Goal: Information Seeking & Learning: Understand process/instructions

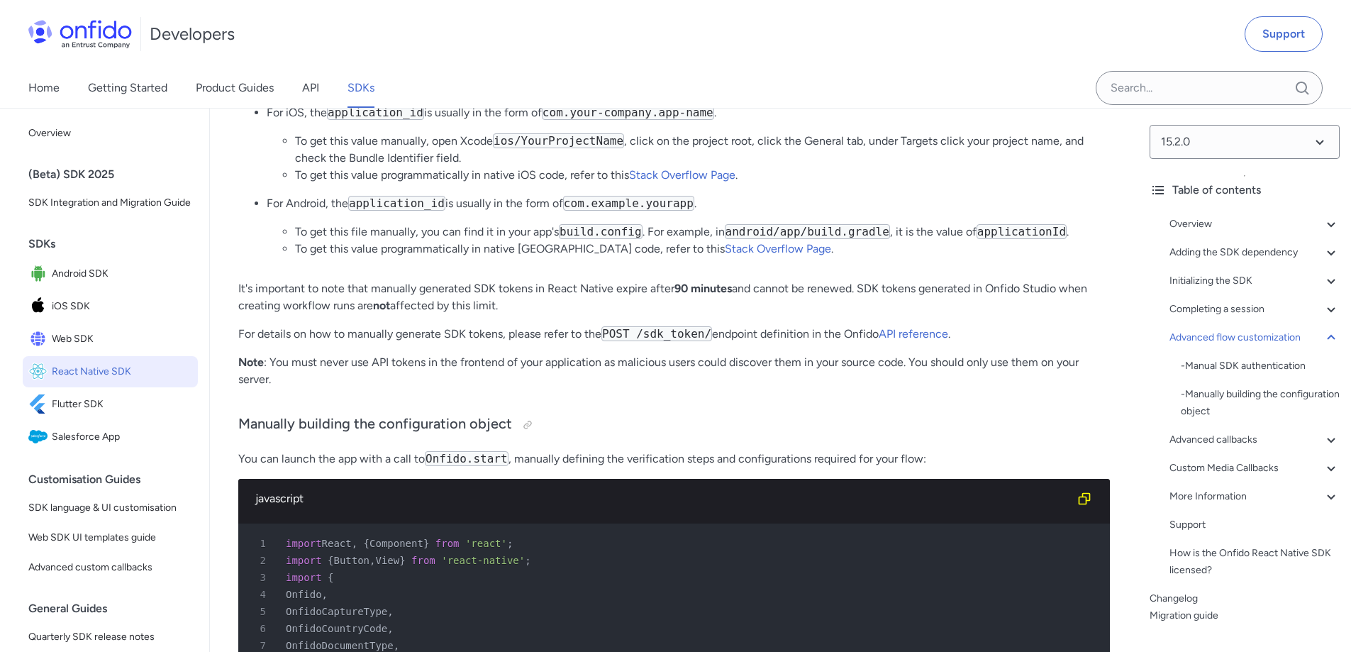
scroll to position [10353, 0]
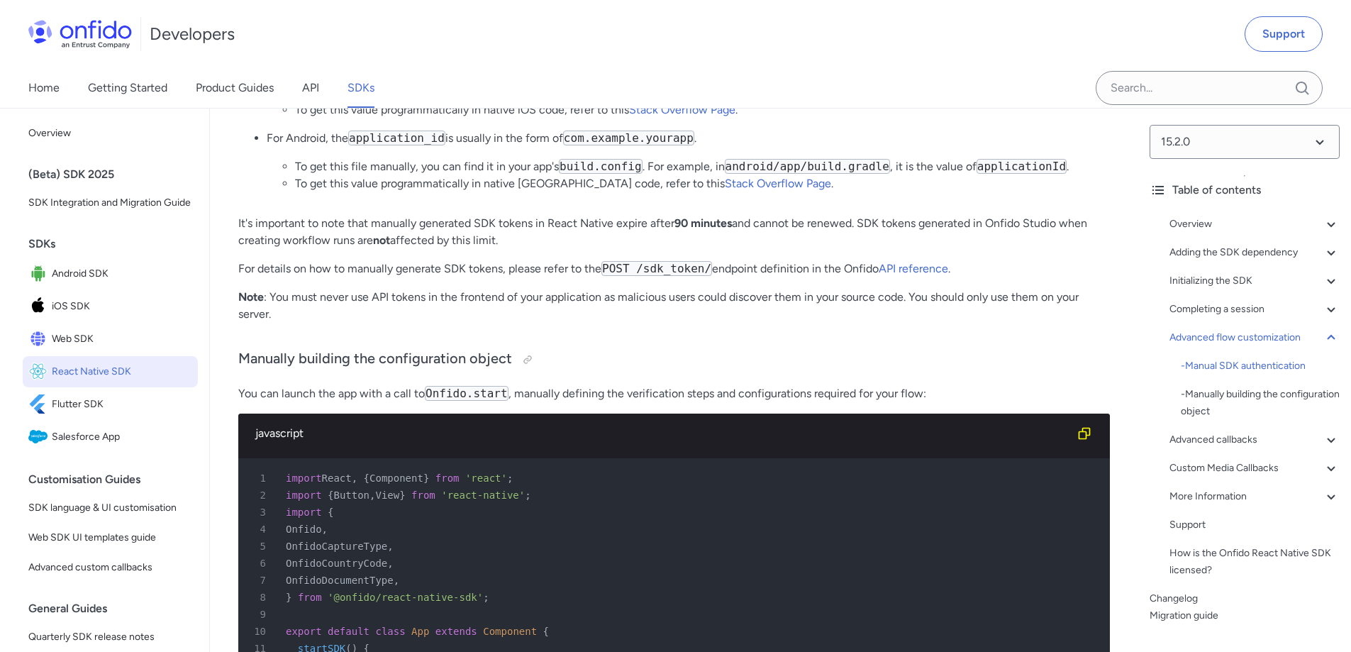
click at [378, 55] on code "application_id" at bounding box center [375, 47] width 97 height 15
click at [599, 118] on li "For iOS, the application_id is usually in the form of com.your-company.app-name…" at bounding box center [688, 78] width 843 height 79
click at [613, 55] on code "com.your-company.app-name" at bounding box center [628, 47] width 172 height 15
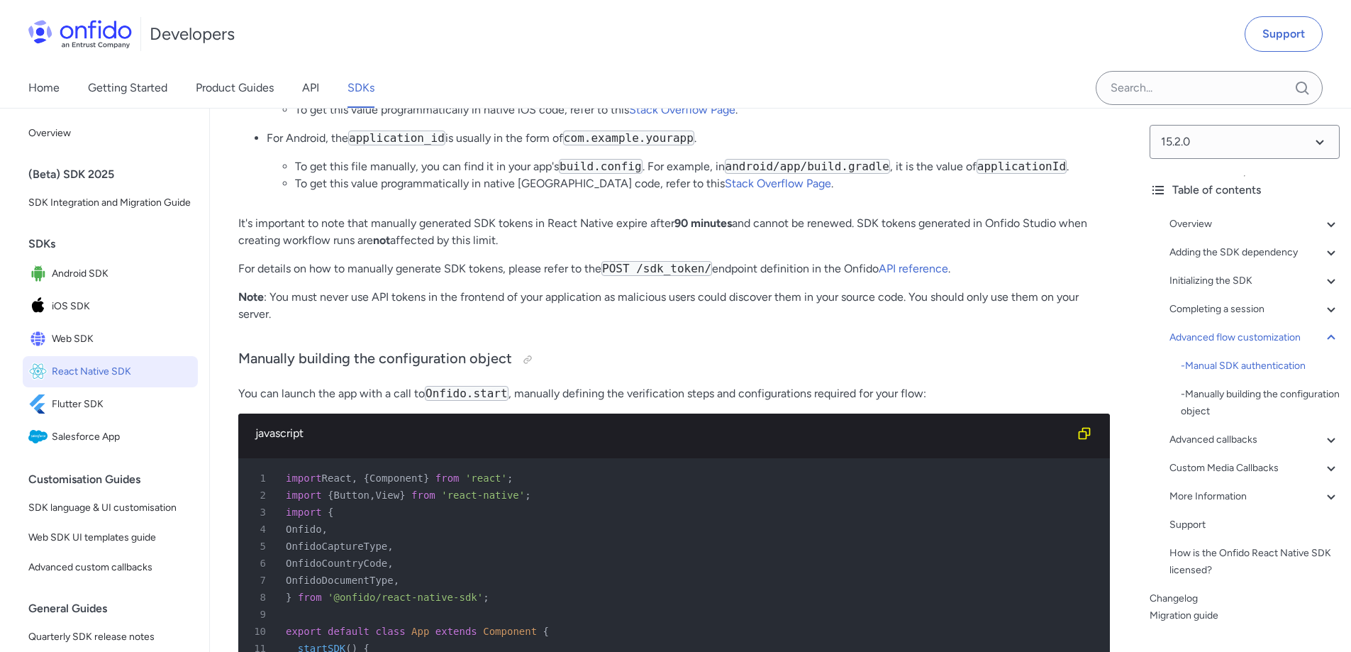
click at [613, 55] on code "com.your-company.app-name" at bounding box center [628, 47] width 172 height 15
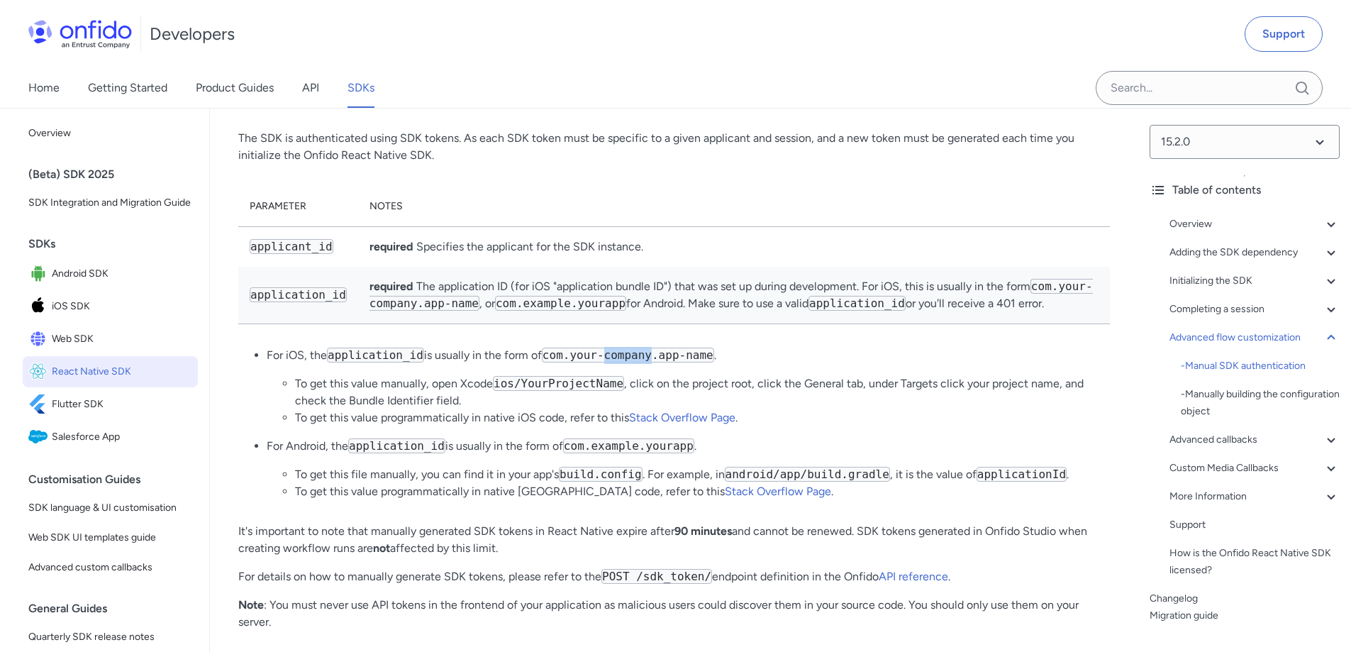
scroll to position [9999, 0]
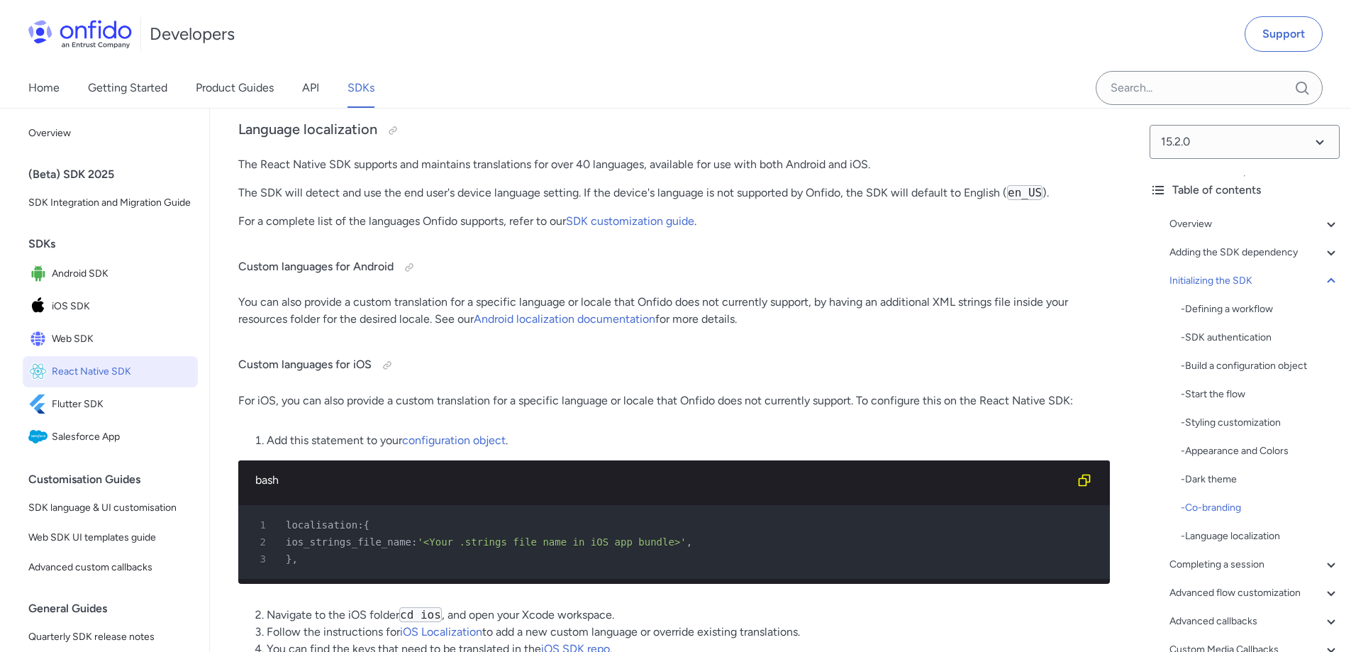
scroll to position [8864, 0]
click at [613, 172] on p "The React Native SDK supports and maintains translations for over 40 languages,…" at bounding box center [674, 163] width 872 height 17
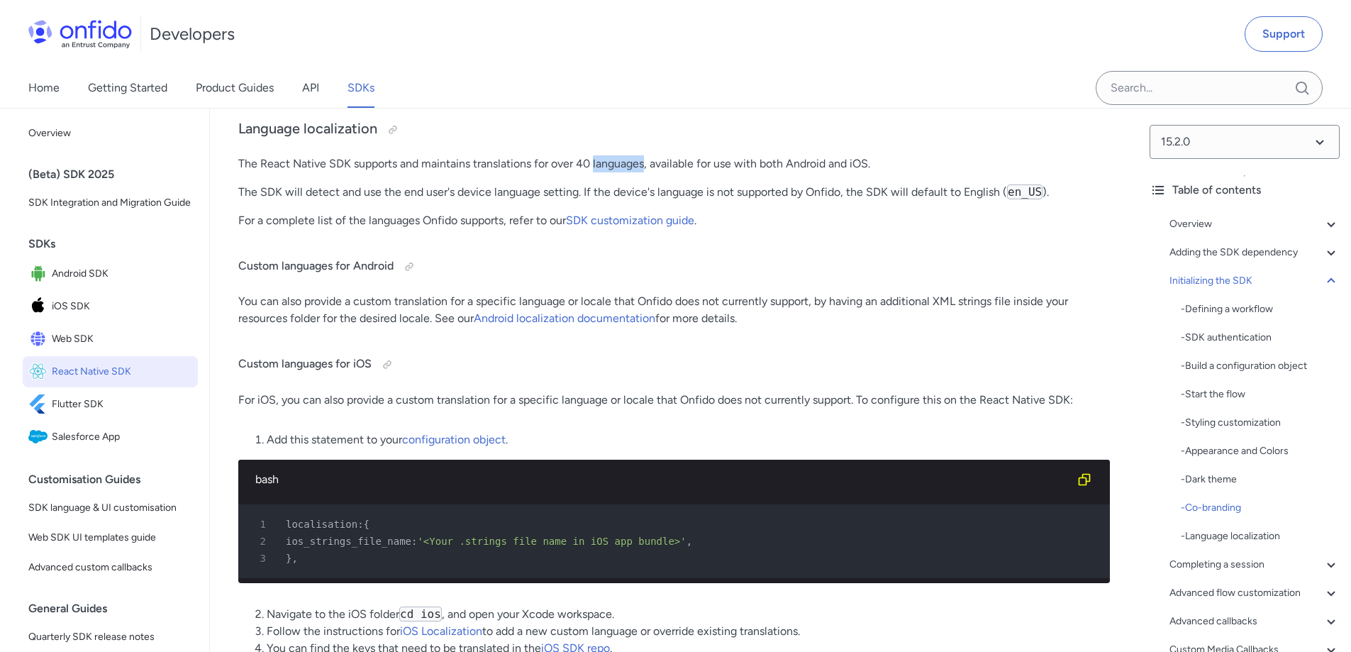
click at [613, 172] on p "The React Native SDK supports and maintains translations for over 40 languages,…" at bounding box center [674, 163] width 872 height 17
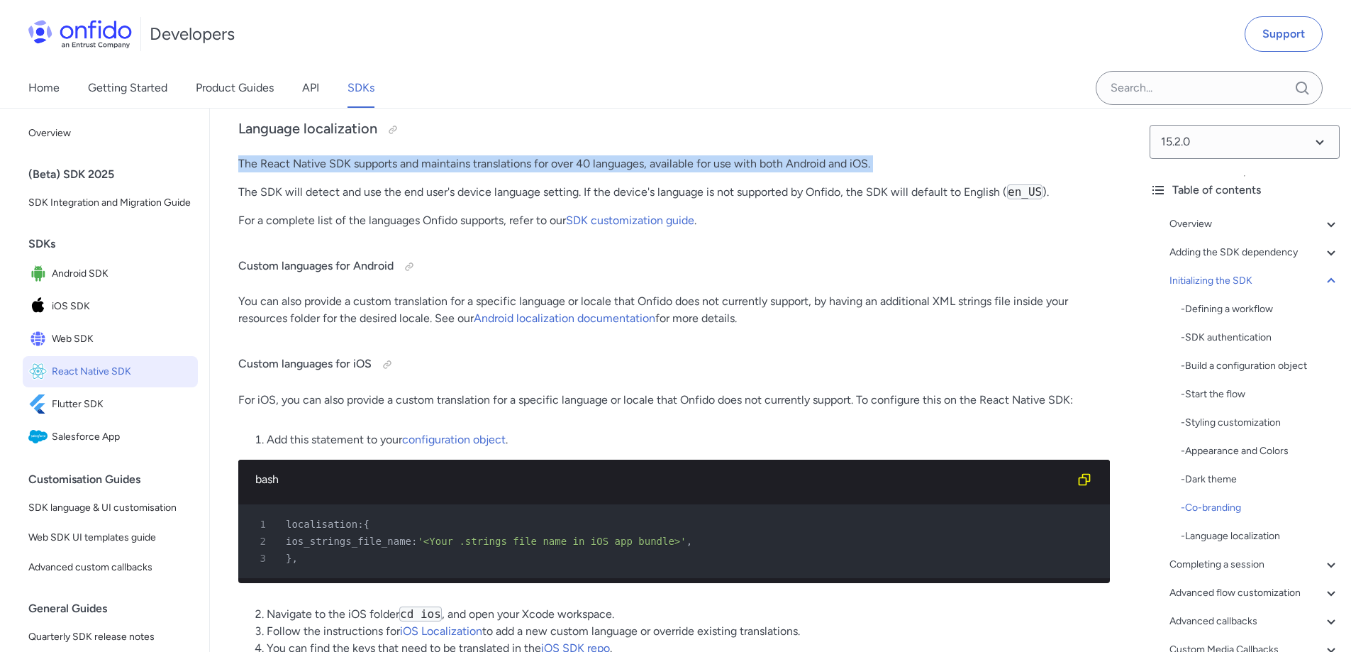
click at [613, 172] on p "The React Native SDK supports and maintains translations for over 40 languages,…" at bounding box center [674, 163] width 872 height 17
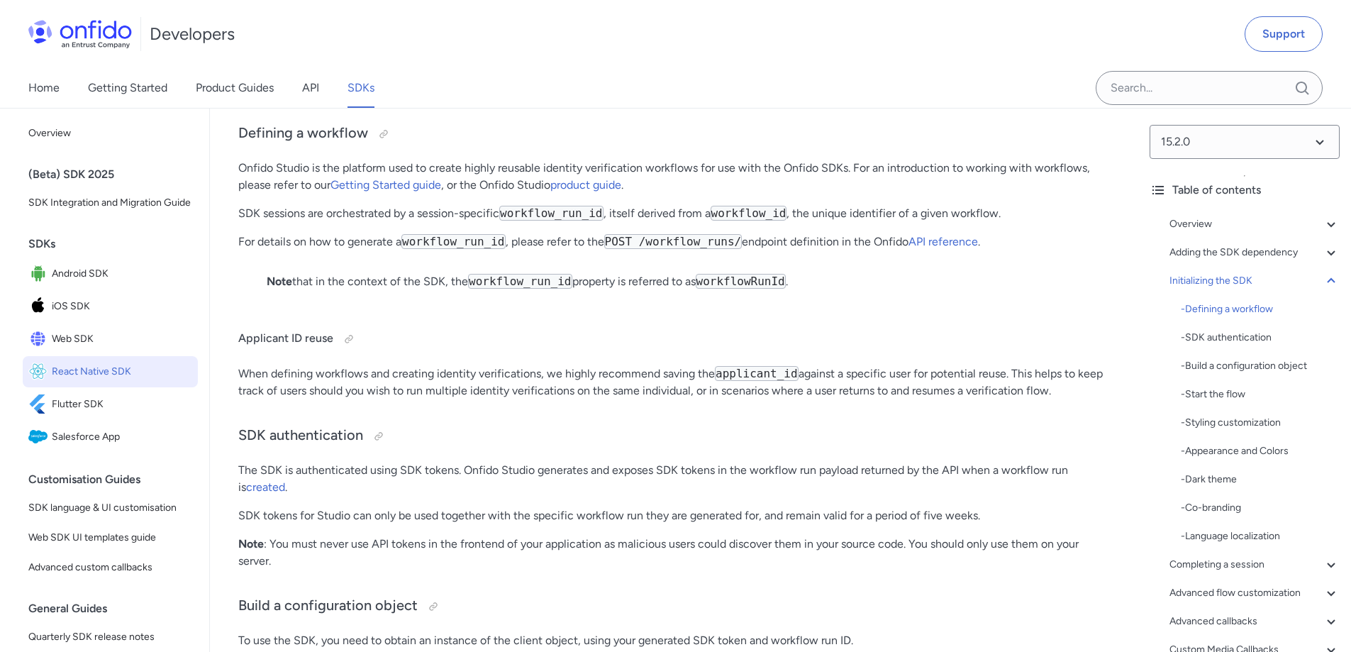
scroll to position [5177, 0]
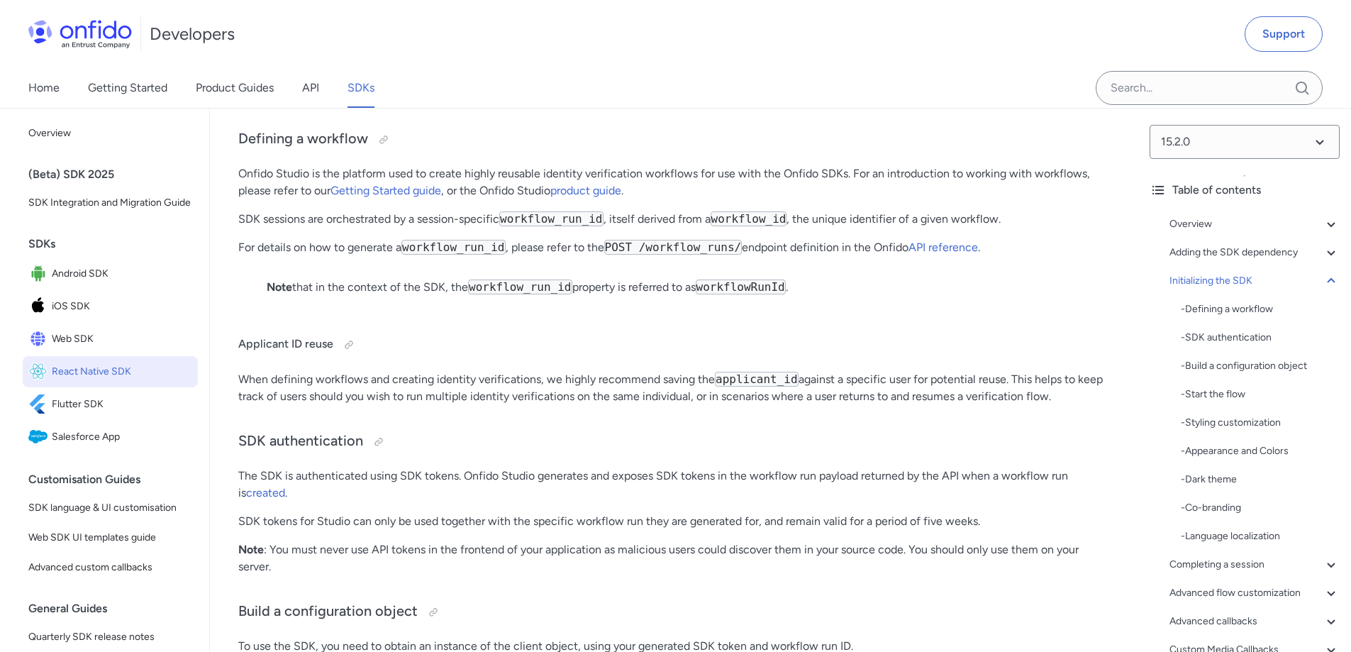
drag, startPoint x: 546, startPoint y: 201, endPoint x: 549, endPoint y: 220, distance: 19.4
click at [549, 63] on p "⚠️ The following SDK initialization documentation applies to identity verificat…" at bounding box center [674, 46] width 815 height 34
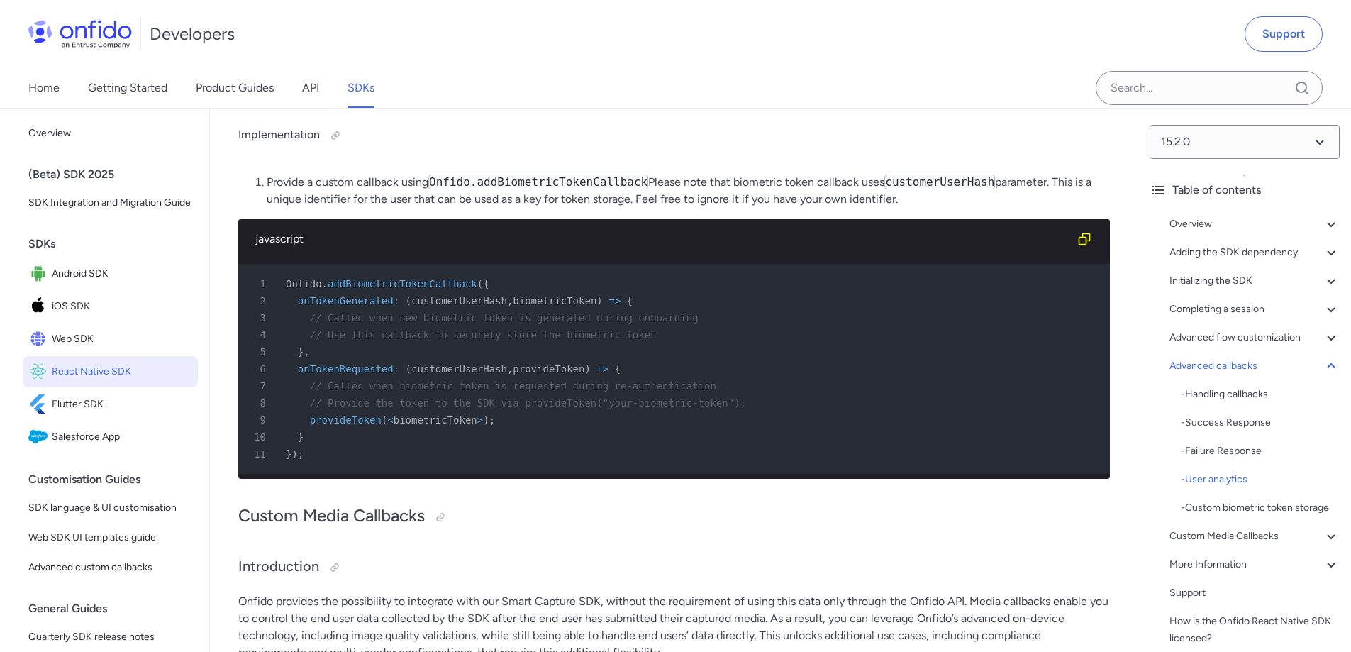
scroll to position [822, 0]
